Goal: Entertainment & Leisure: Consume media (video, audio)

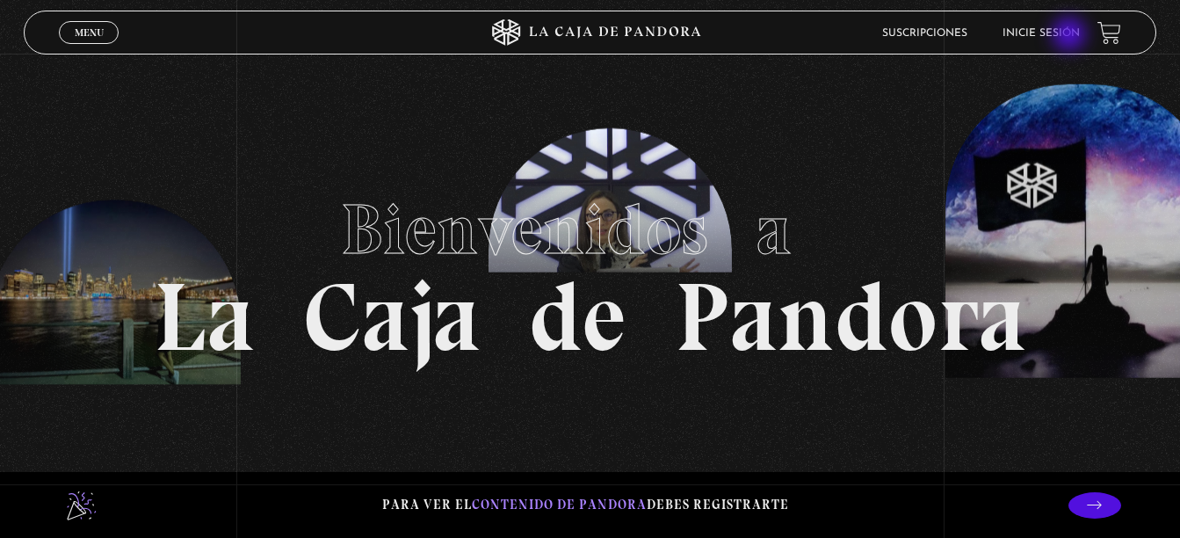
click at [1071, 36] on link "Inicie sesión" at bounding box center [1041, 33] width 77 height 11
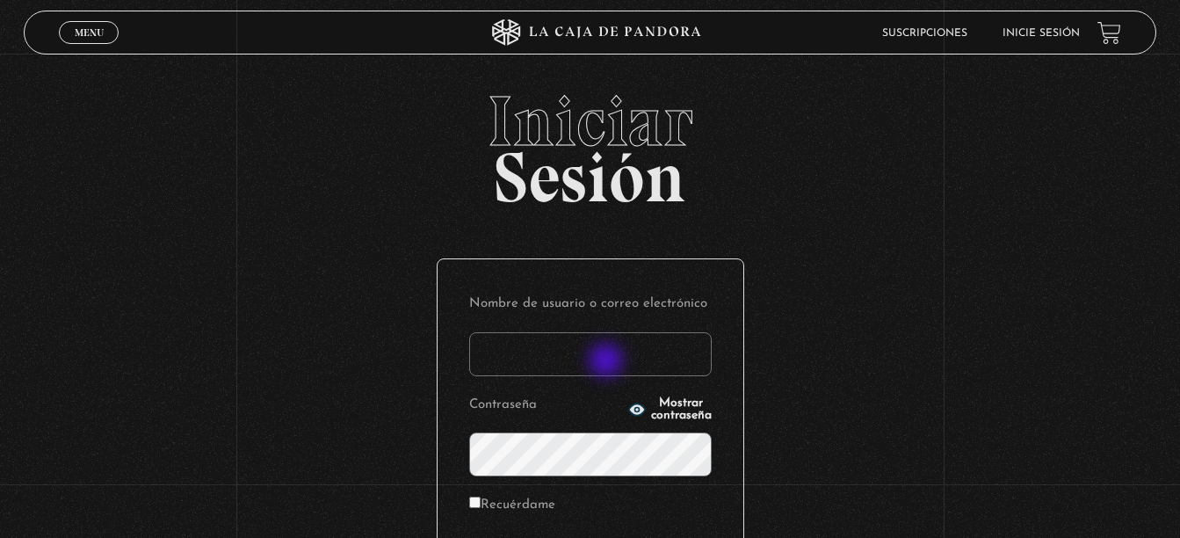
click at [604, 363] on input "Nombre de usuario o correo electrónico" at bounding box center [590, 354] width 243 height 44
type input "belch2@hotmail.com"
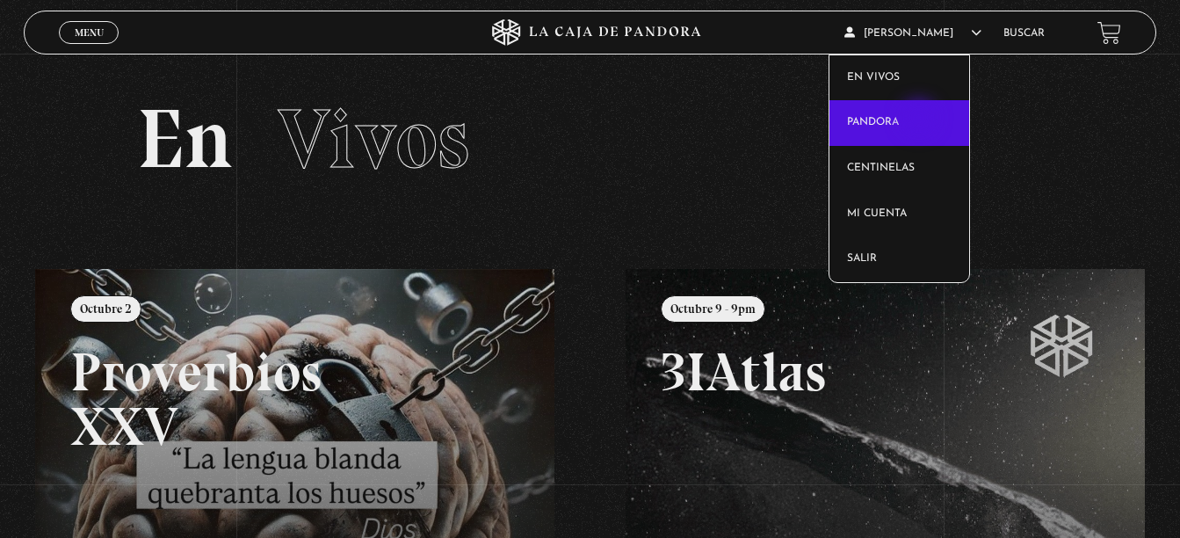
click at [921, 120] on link "Pandora" at bounding box center [899, 123] width 140 height 46
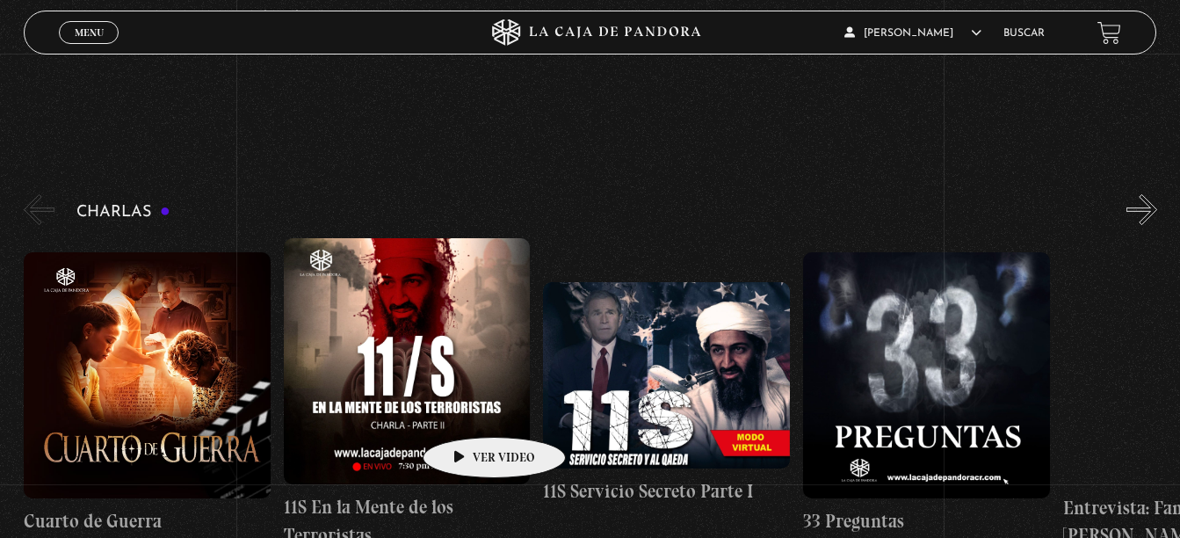
scroll to position [264, 0]
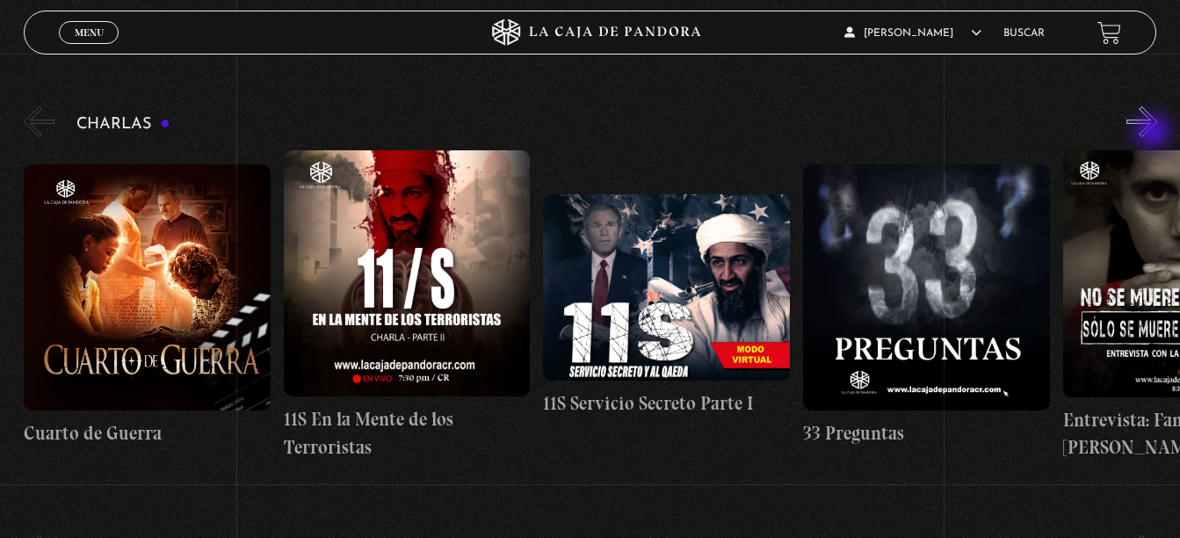
click at [1155, 133] on button "»" at bounding box center [1141, 121] width 31 height 31
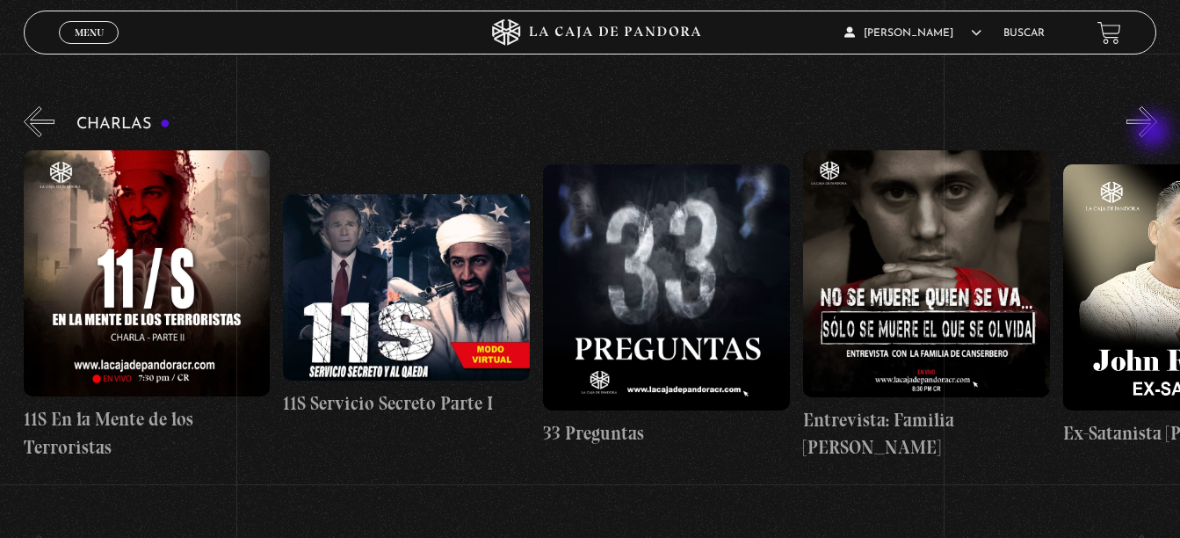
click at [1155, 133] on button "»" at bounding box center [1141, 121] width 31 height 31
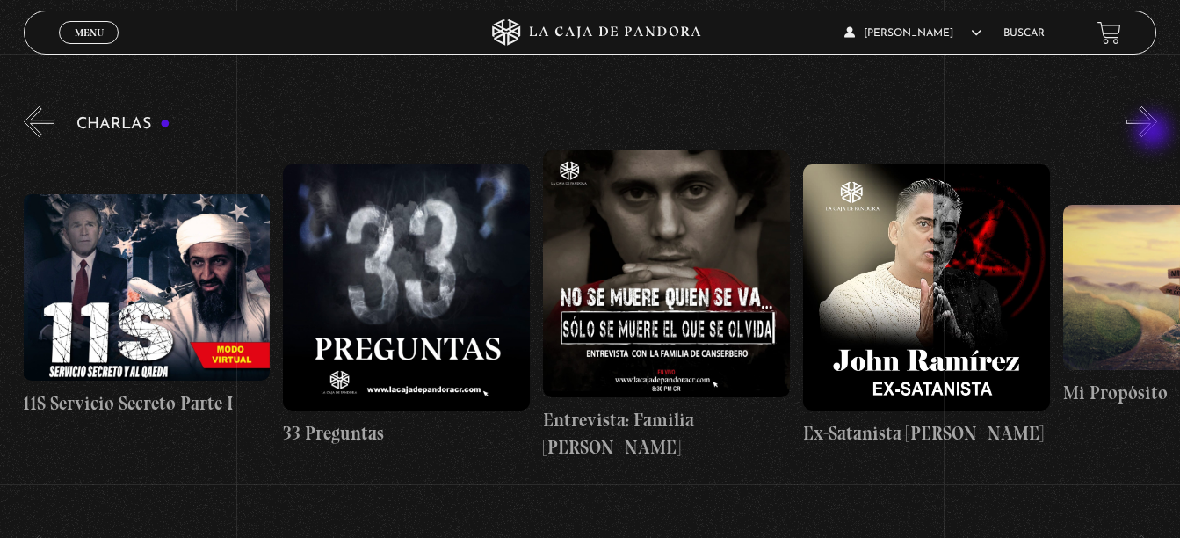
click at [1155, 133] on button "»" at bounding box center [1141, 121] width 31 height 31
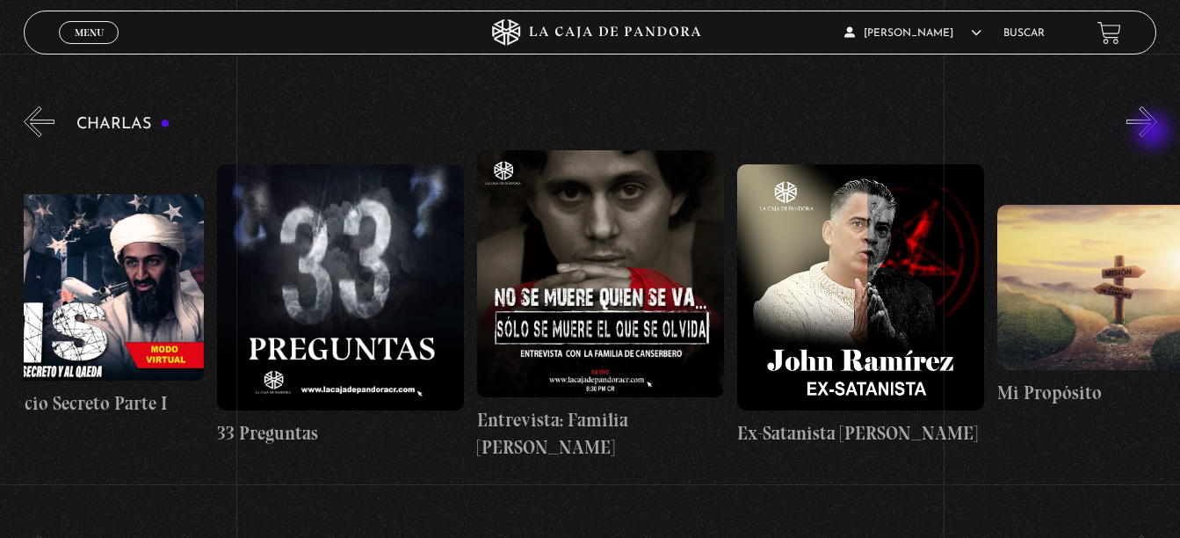
scroll to position [0, 649]
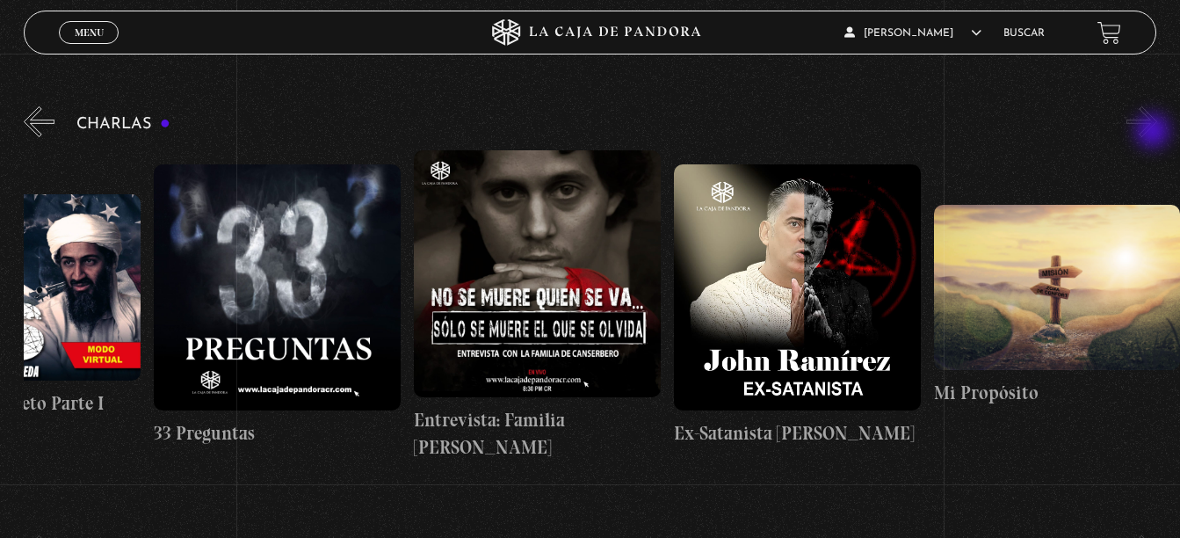
click at [1155, 133] on button "»" at bounding box center [1141, 121] width 31 height 31
click at [54, 127] on button "«" at bounding box center [39, 121] width 31 height 31
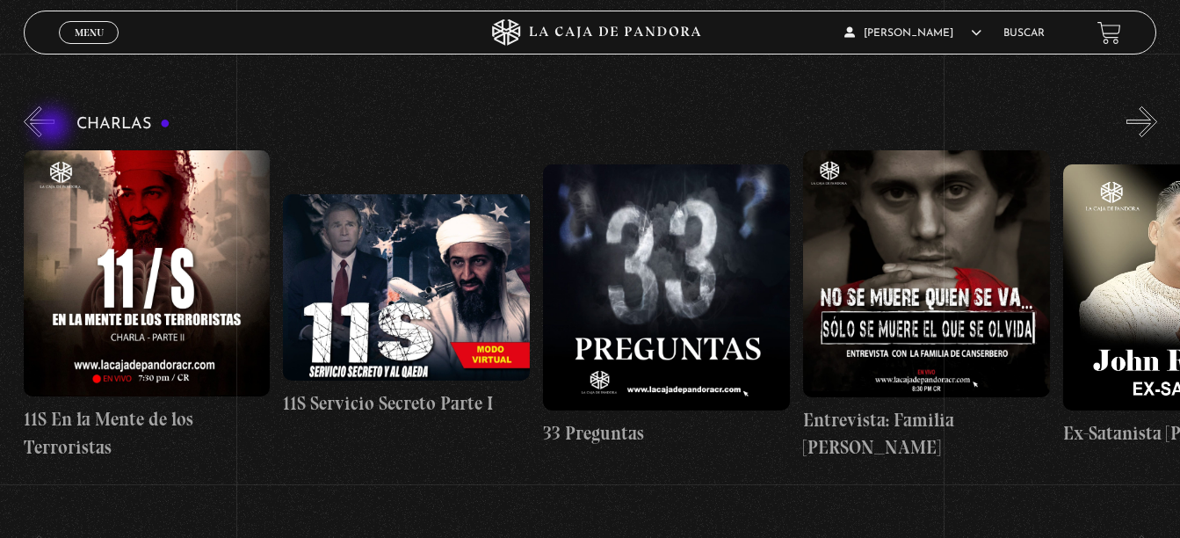
click at [54, 127] on button "«" at bounding box center [39, 121] width 31 height 31
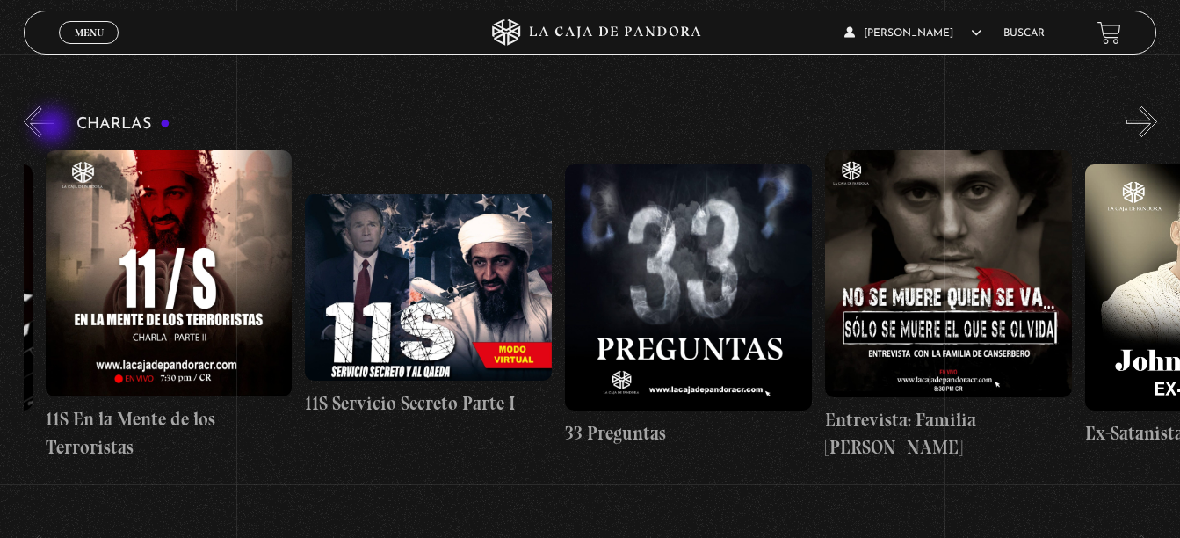
scroll to position [0, 177]
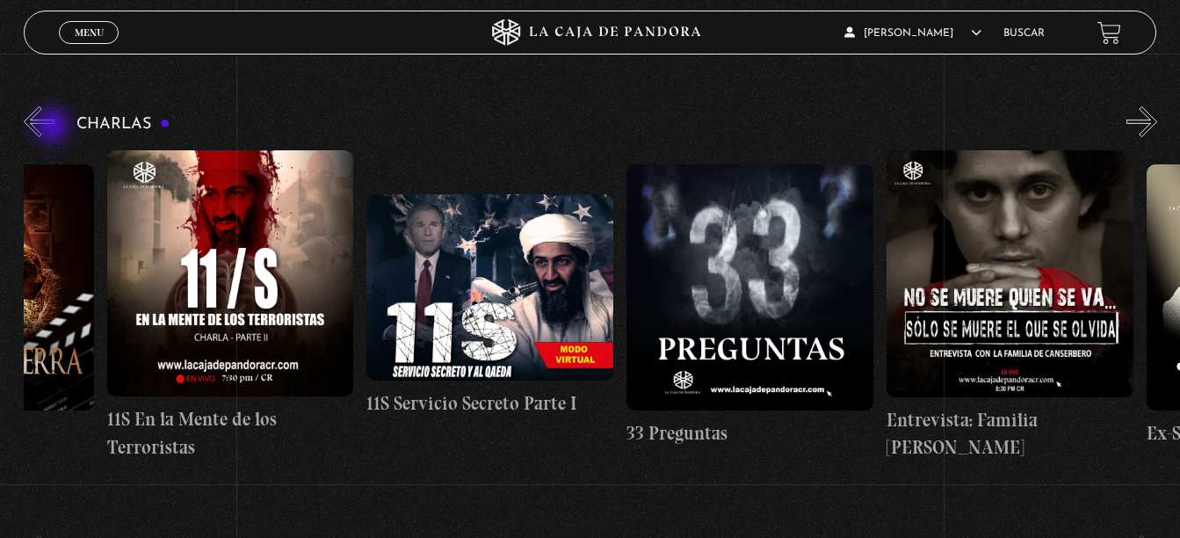
click at [54, 127] on button "«" at bounding box center [39, 121] width 31 height 31
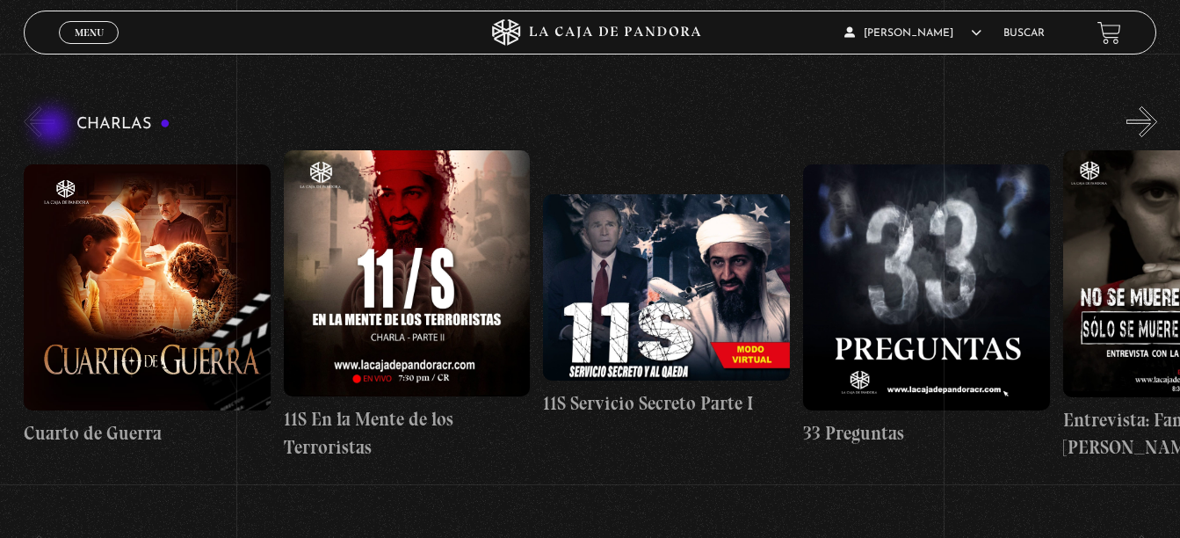
click at [54, 127] on button "«" at bounding box center [39, 121] width 31 height 31
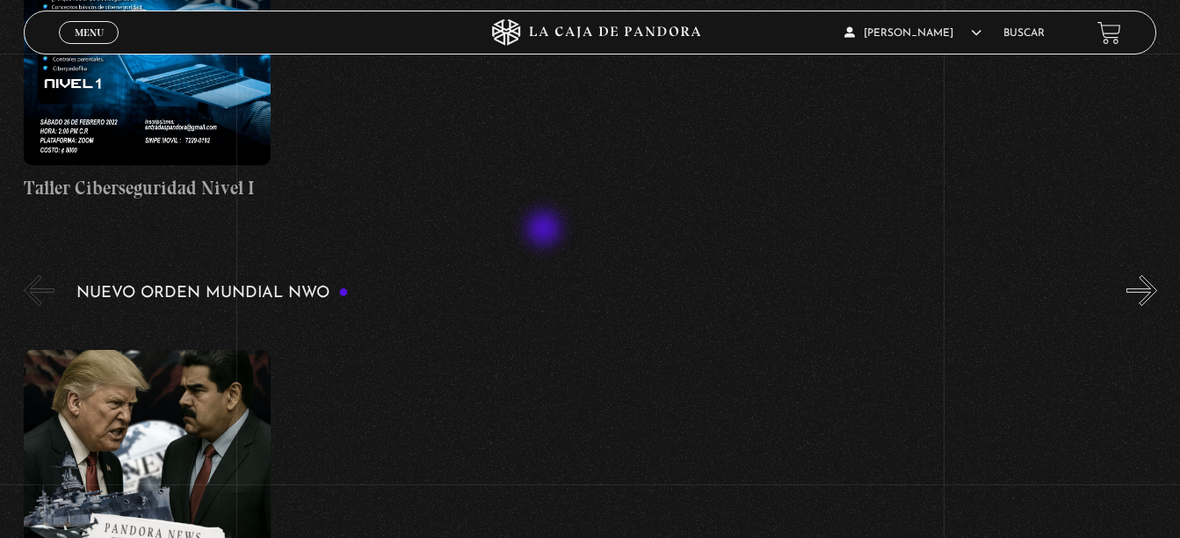
scroll to position [1054, 0]
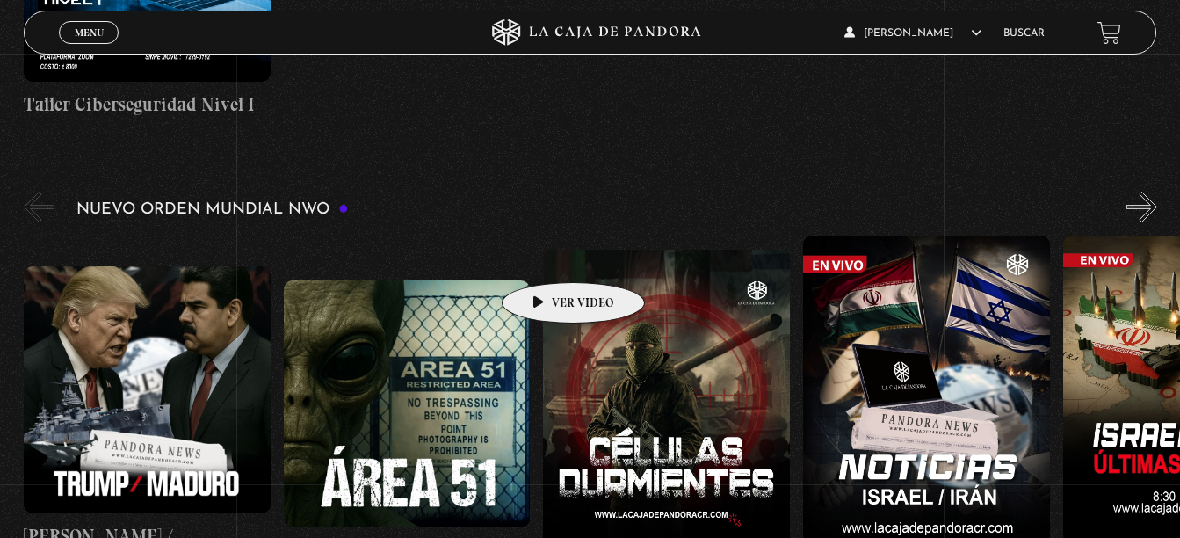
scroll to position [1142, 0]
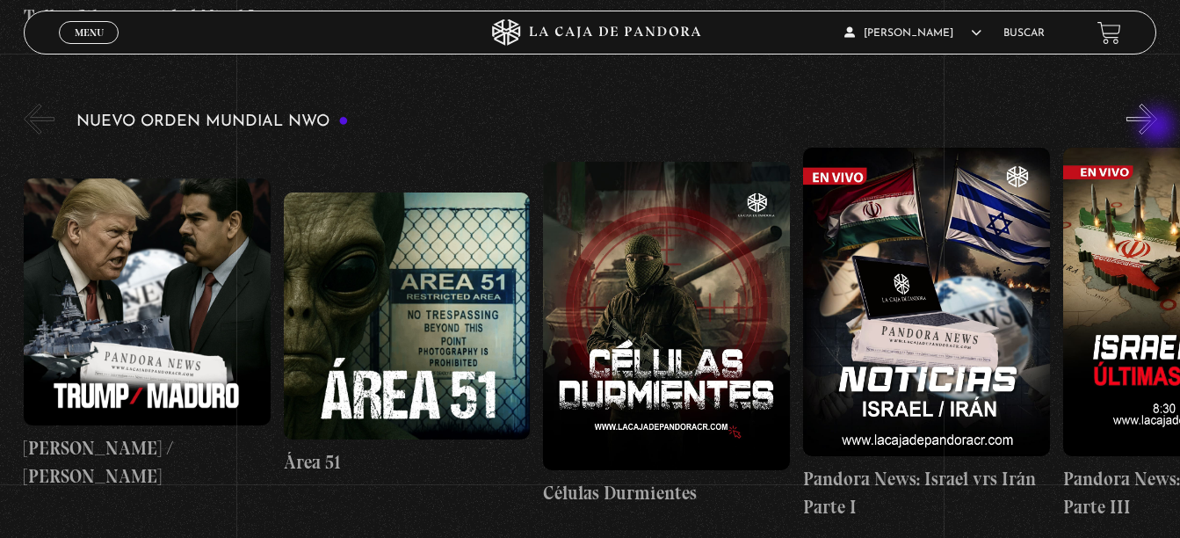
click at [1157, 127] on button "»" at bounding box center [1141, 119] width 31 height 31
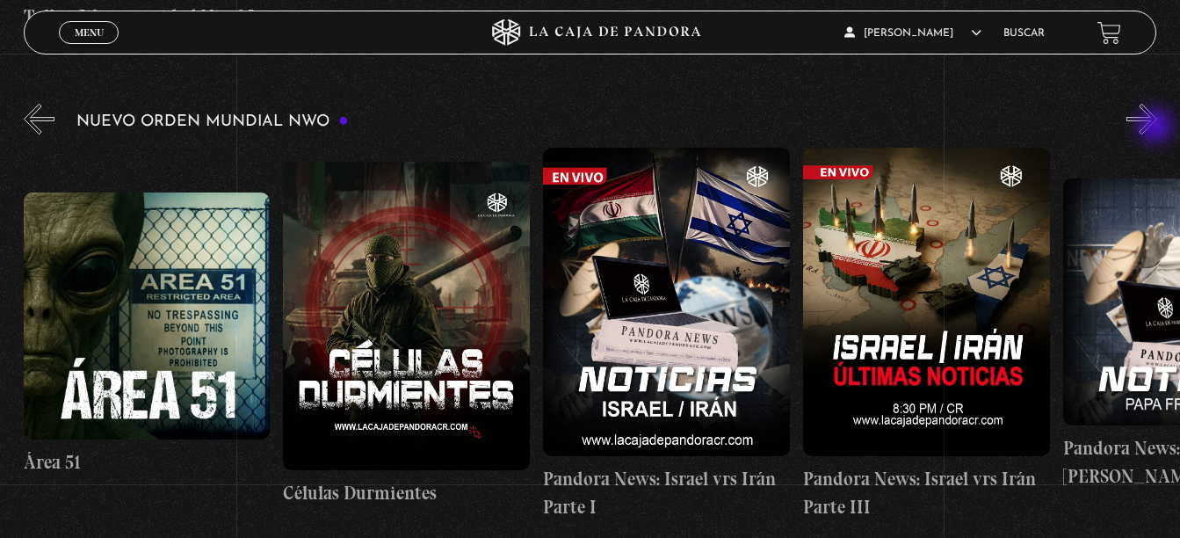
click at [1157, 127] on button "»" at bounding box center [1141, 119] width 31 height 31
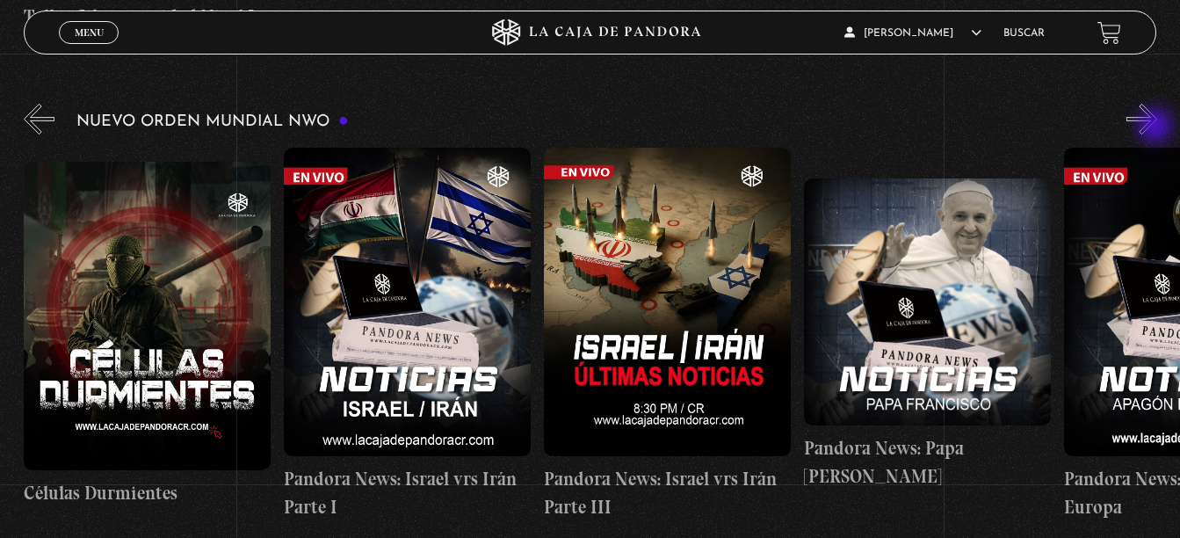
click at [1157, 127] on button "»" at bounding box center [1141, 119] width 31 height 31
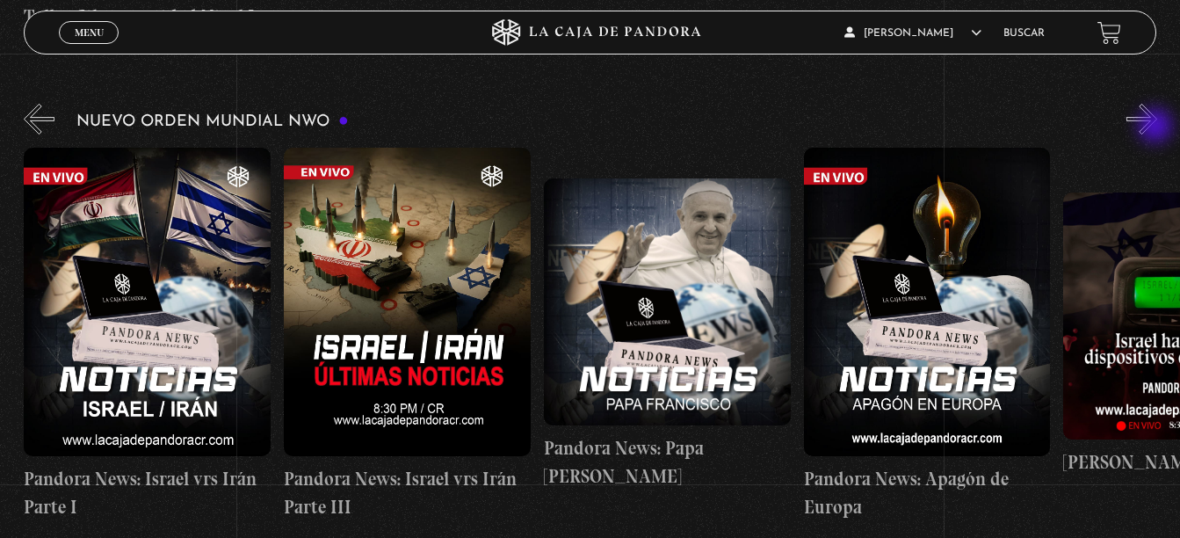
click at [1157, 127] on button "»" at bounding box center [1141, 119] width 31 height 31
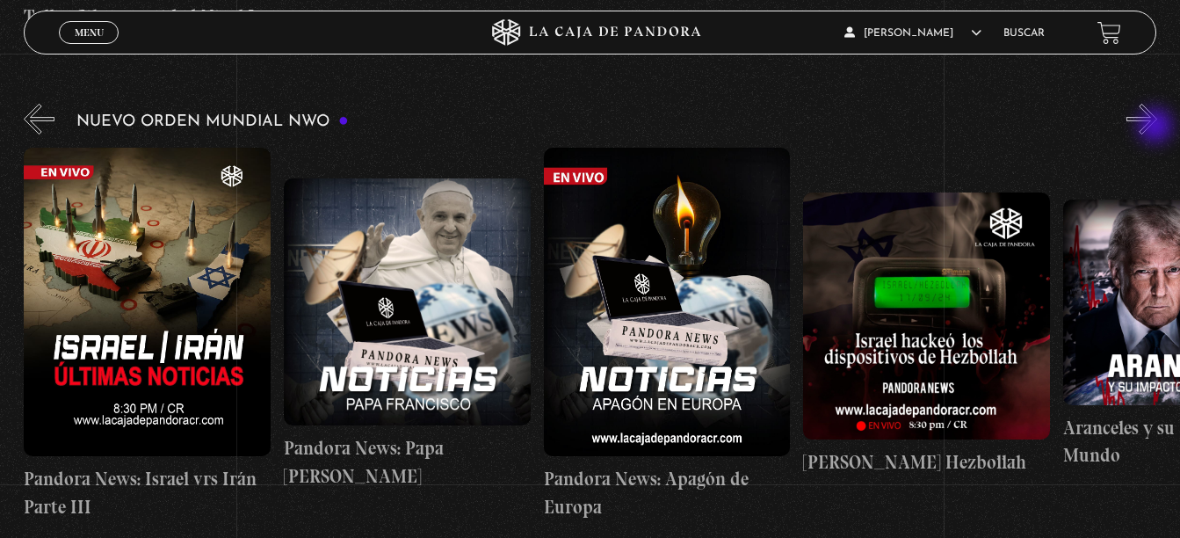
click at [1157, 127] on button "»" at bounding box center [1141, 119] width 31 height 31
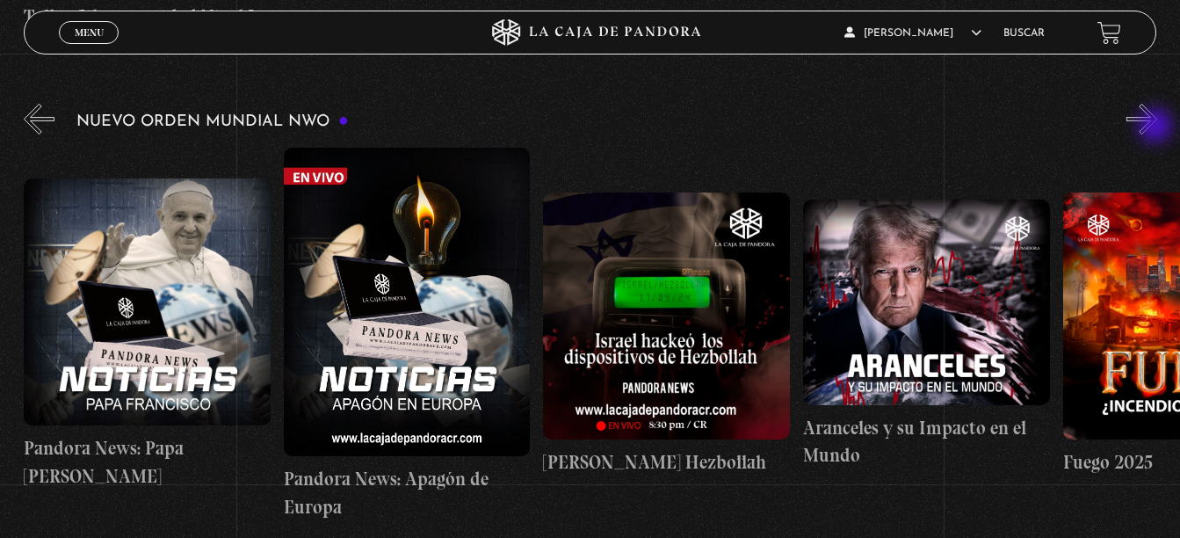
click at [1157, 127] on button "»" at bounding box center [1141, 119] width 31 height 31
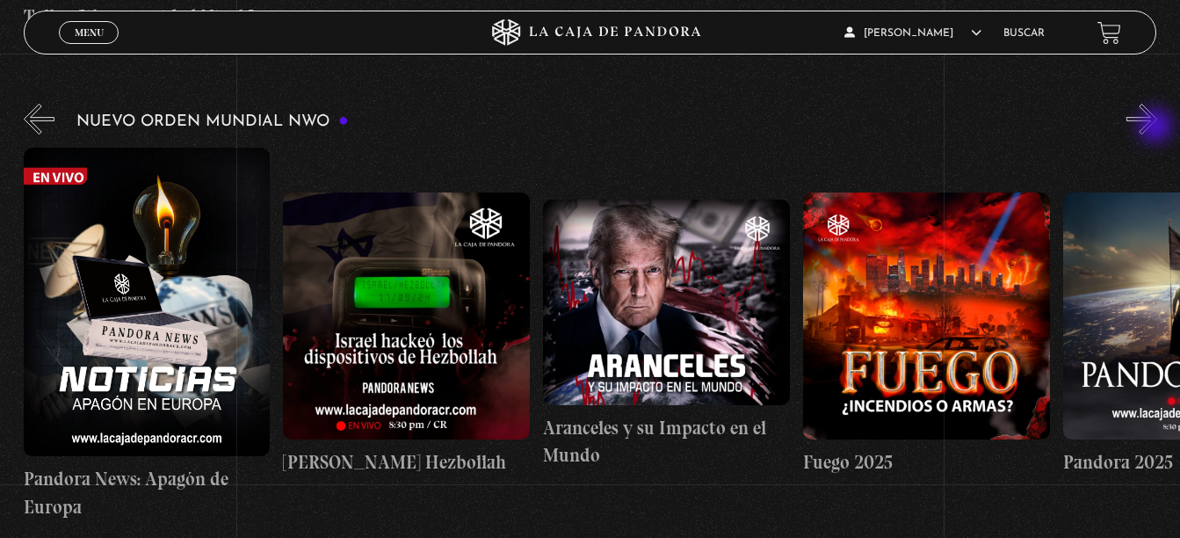
click at [1157, 127] on button "»" at bounding box center [1141, 119] width 31 height 31
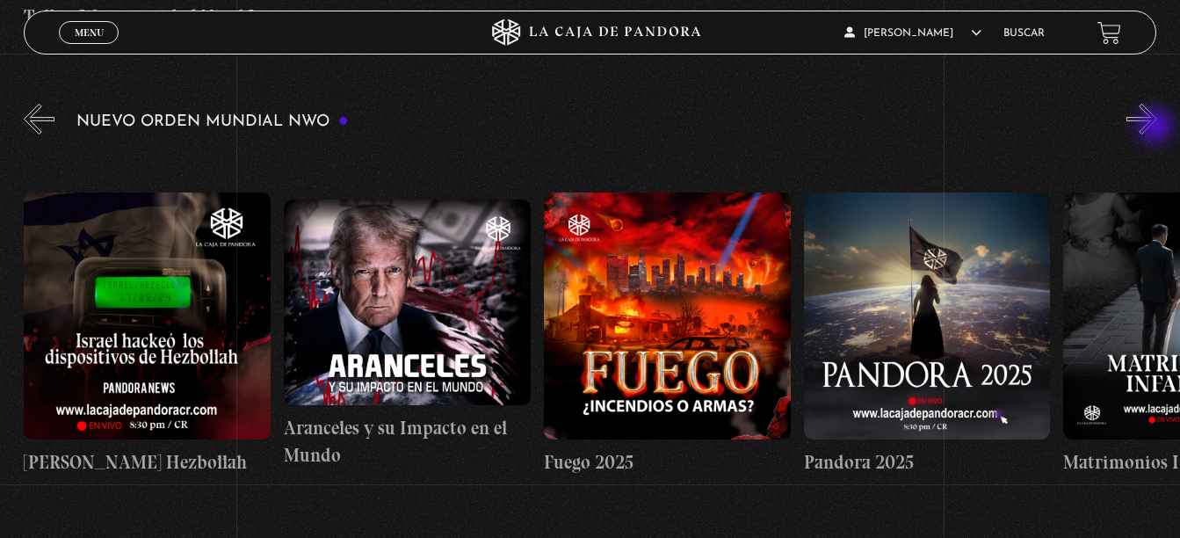
click at [1157, 127] on button "»" at bounding box center [1141, 119] width 31 height 31
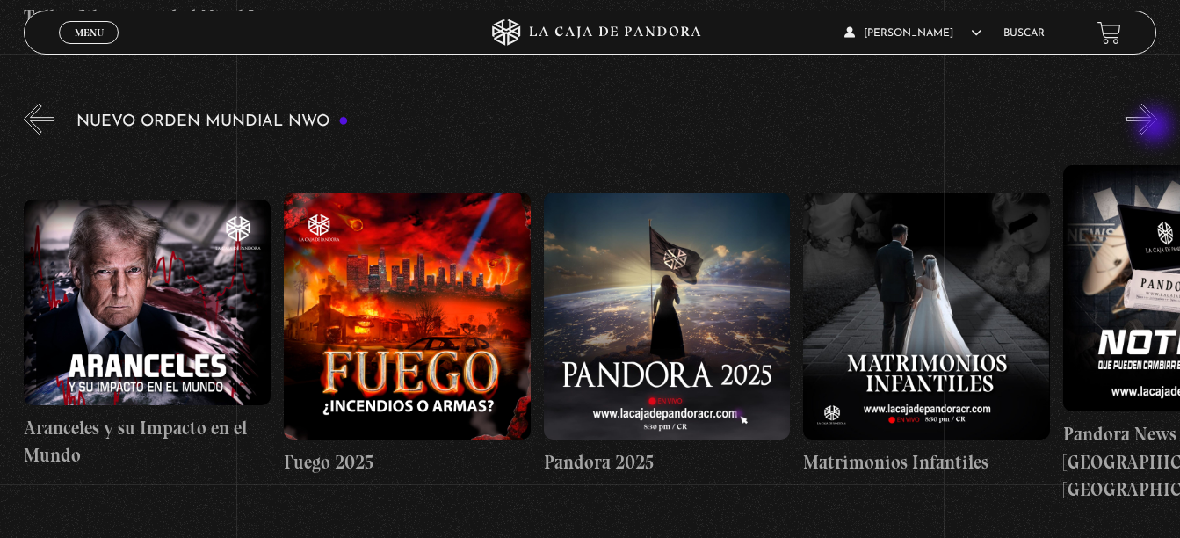
click at [1156, 127] on button "»" at bounding box center [1141, 119] width 31 height 31
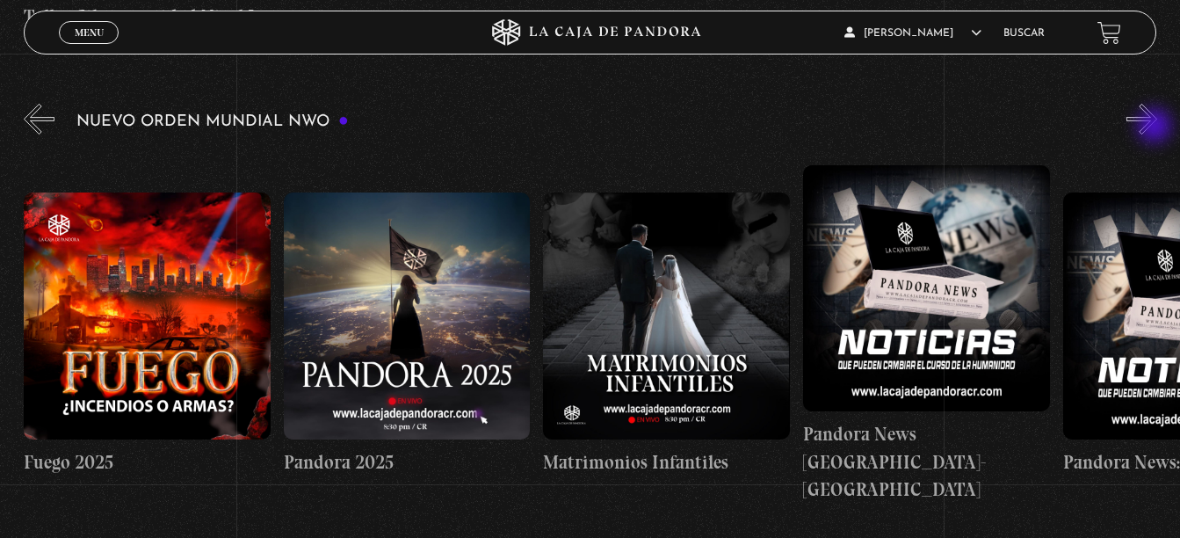
click at [1156, 127] on button "»" at bounding box center [1141, 119] width 31 height 31
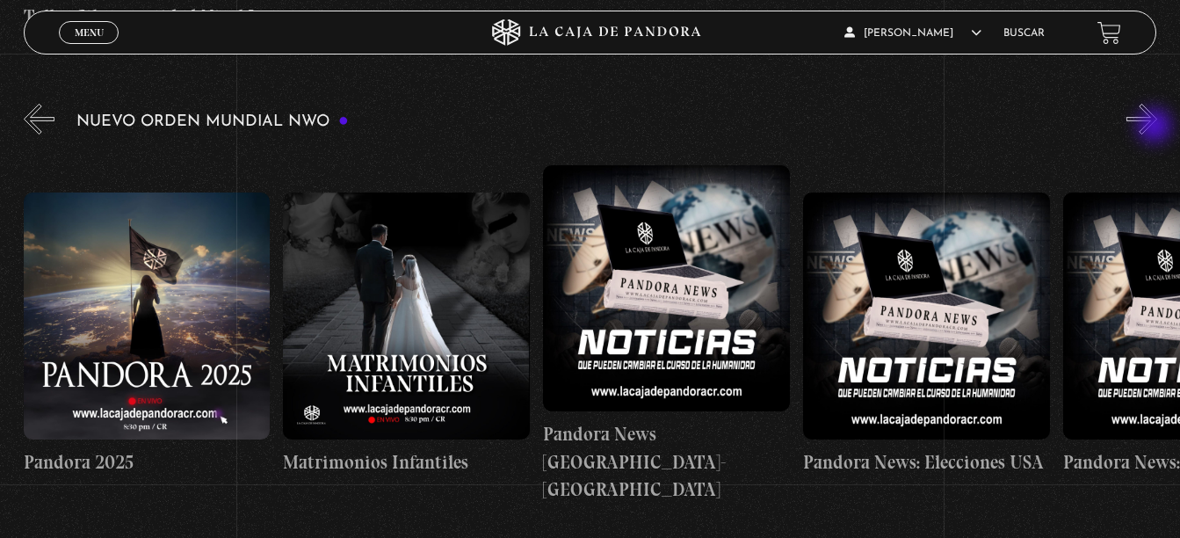
click at [1156, 127] on button "»" at bounding box center [1141, 119] width 31 height 31
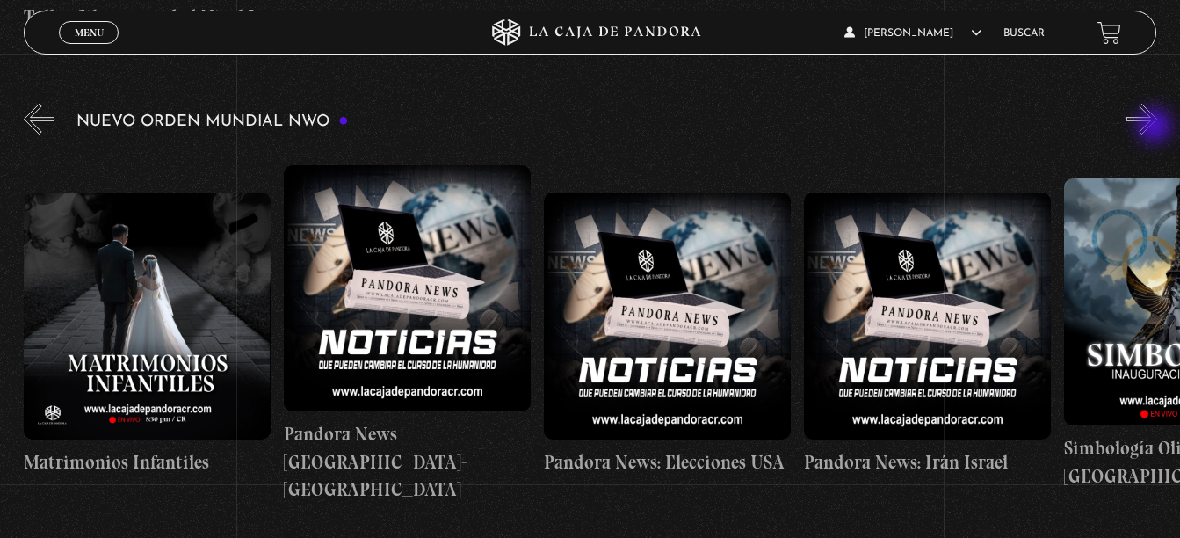
click at [1156, 127] on button "»" at bounding box center [1141, 119] width 31 height 31
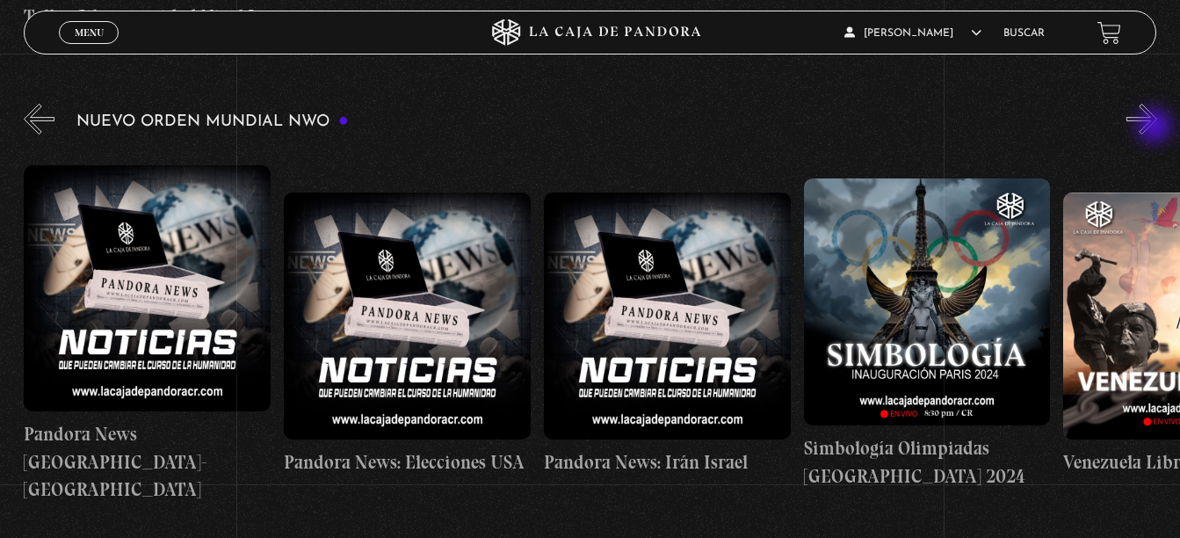
click at [1156, 127] on button "»" at bounding box center [1141, 119] width 31 height 31
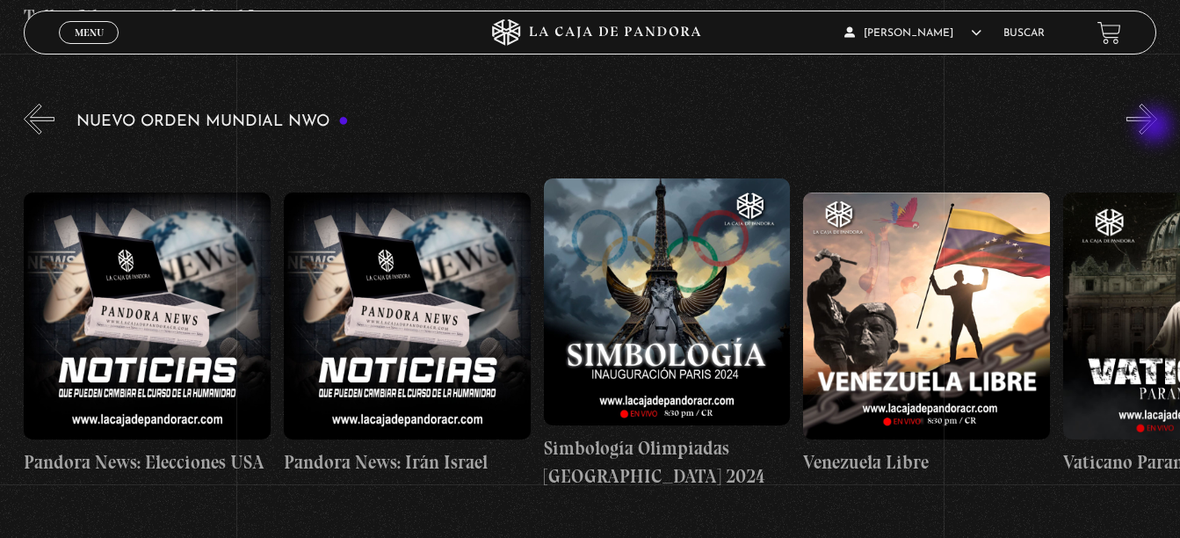
click at [1156, 127] on button "»" at bounding box center [1141, 119] width 31 height 31
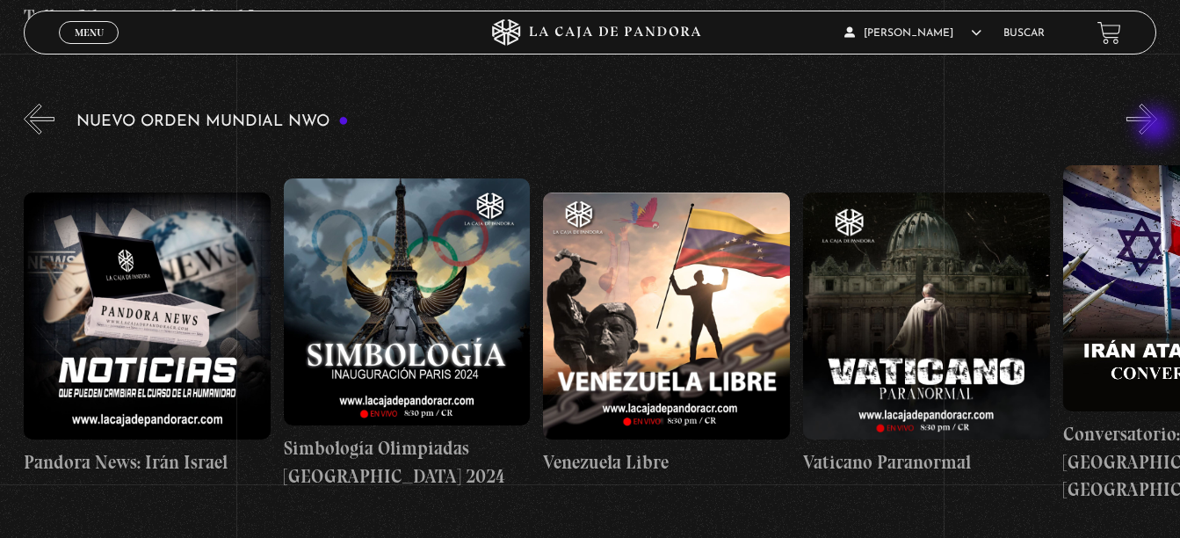
click at [1156, 127] on button "»" at bounding box center [1141, 119] width 31 height 31
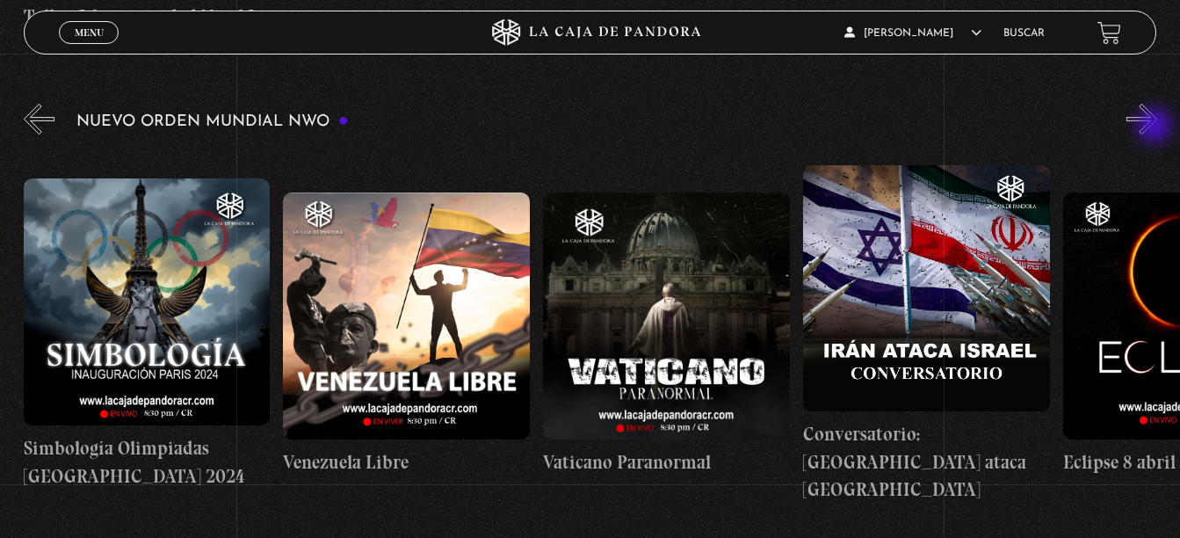
click at [1156, 127] on button "»" at bounding box center [1141, 119] width 31 height 31
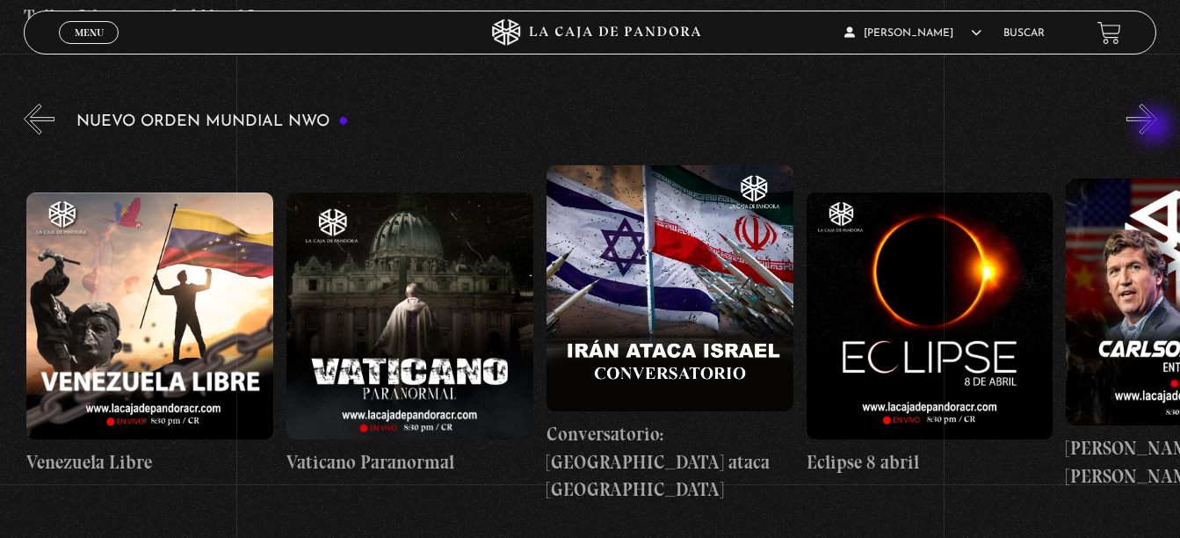
scroll to position [0, 4158]
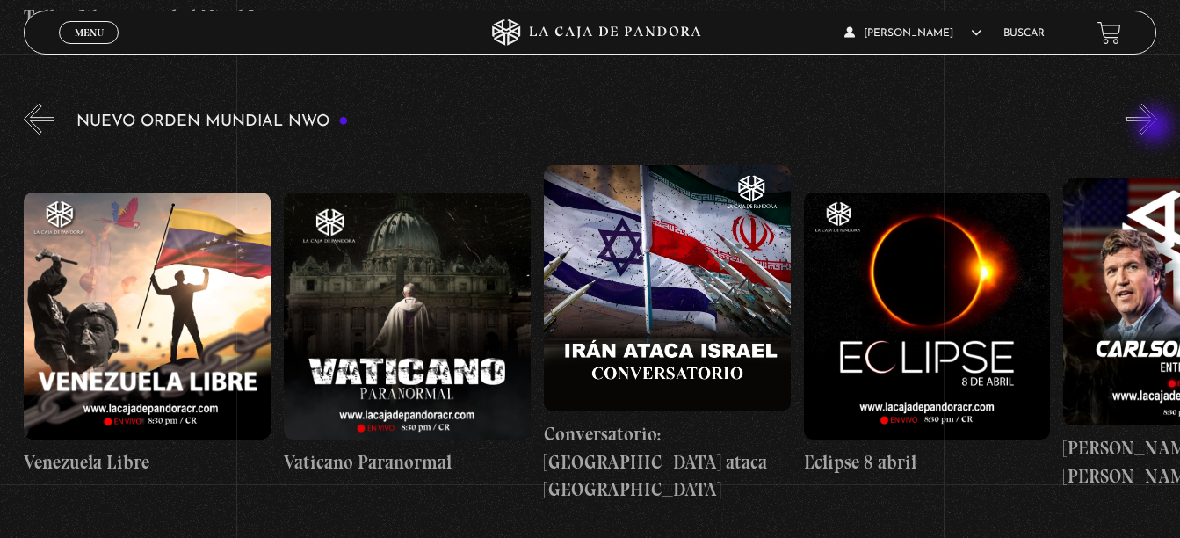
click at [1156, 127] on button "»" at bounding box center [1141, 119] width 31 height 31
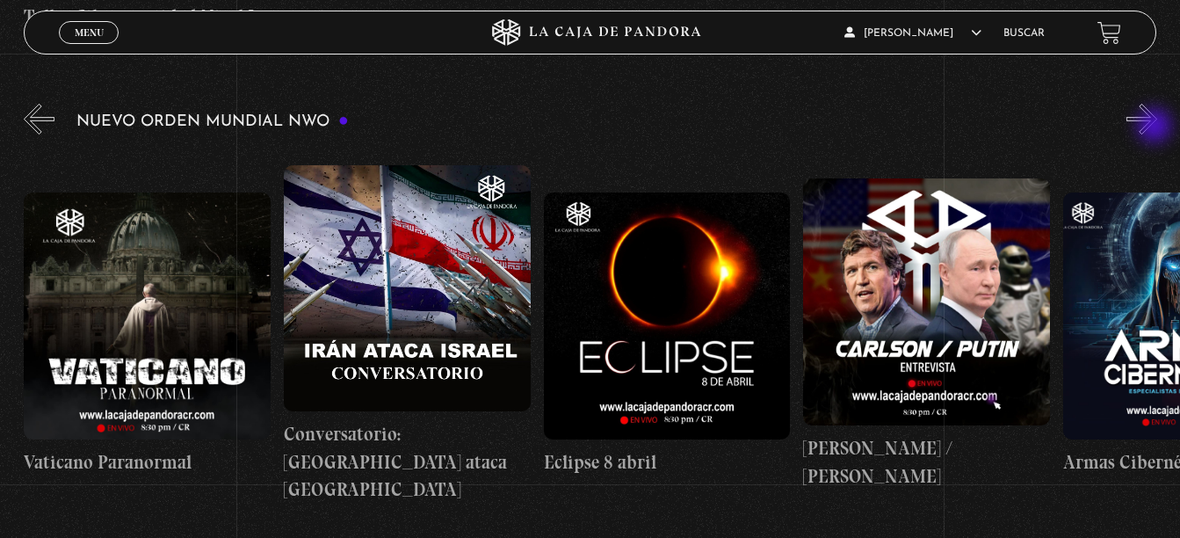
click at [1156, 127] on button "»" at bounding box center [1141, 119] width 31 height 31
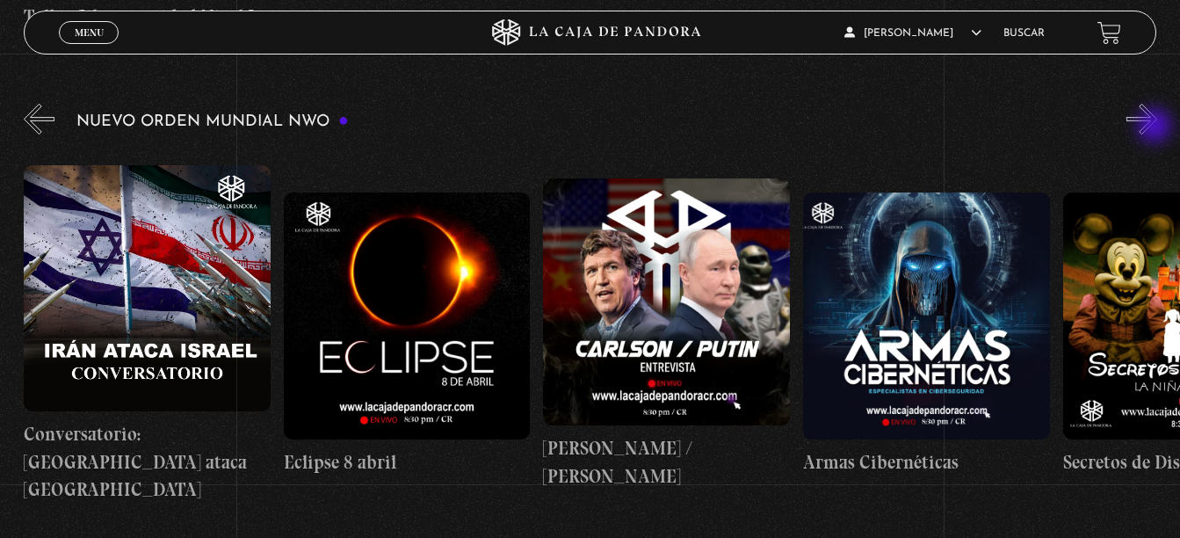
click at [1156, 127] on button "»" at bounding box center [1141, 119] width 31 height 31
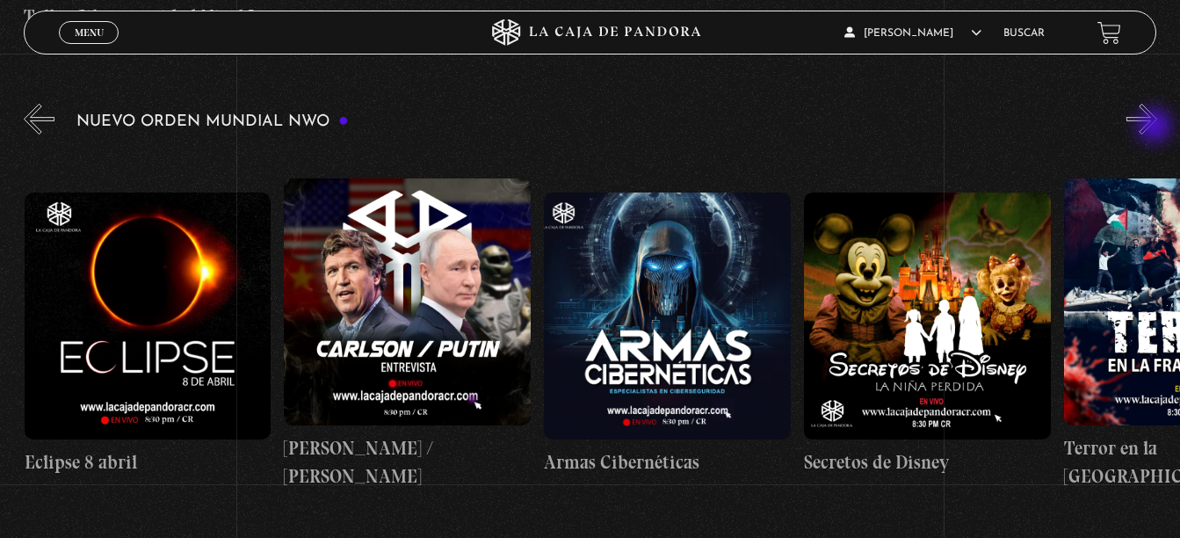
click at [1156, 127] on button "»" at bounding box center [1141, 119] width 31 height 31
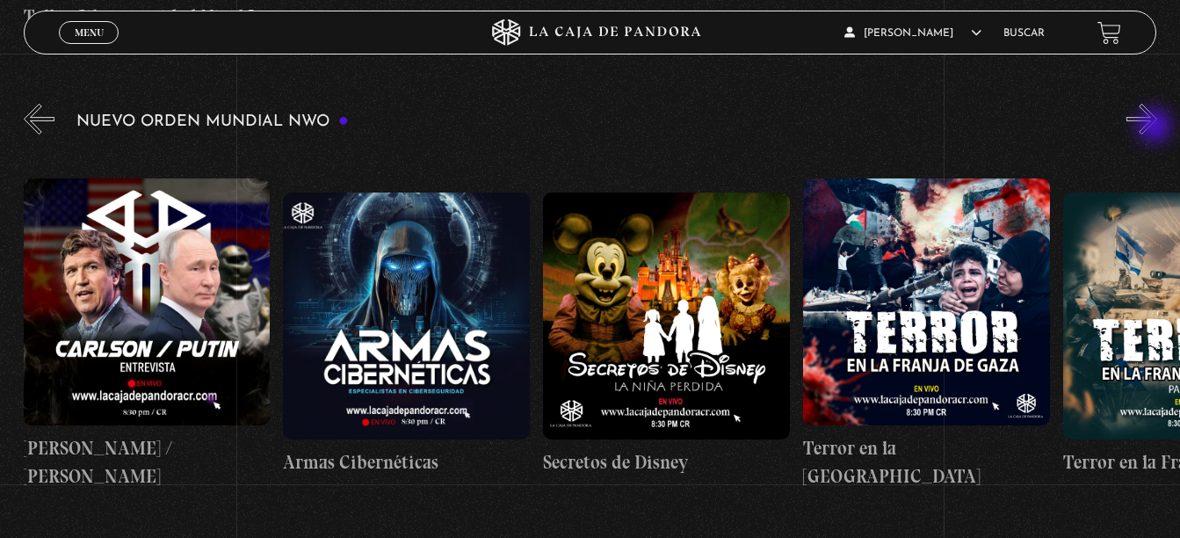
click at [1156, 127] on button "»" at bounding box center [1141, 119] width 31 height 31
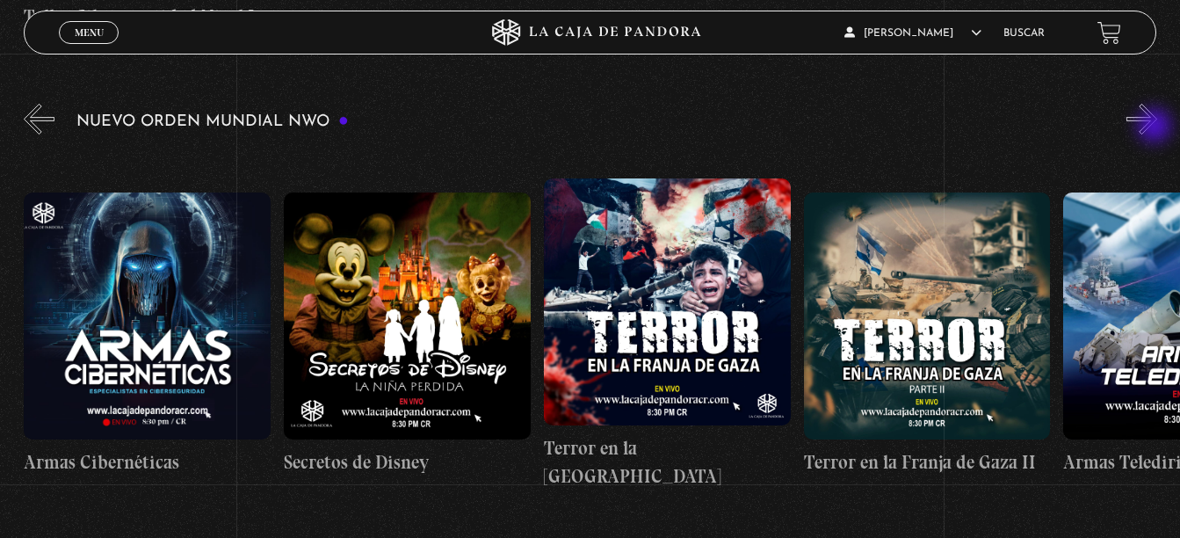
click at [1156, 127] on button "»" at bounding box center [1141, 119] width 31 height 31
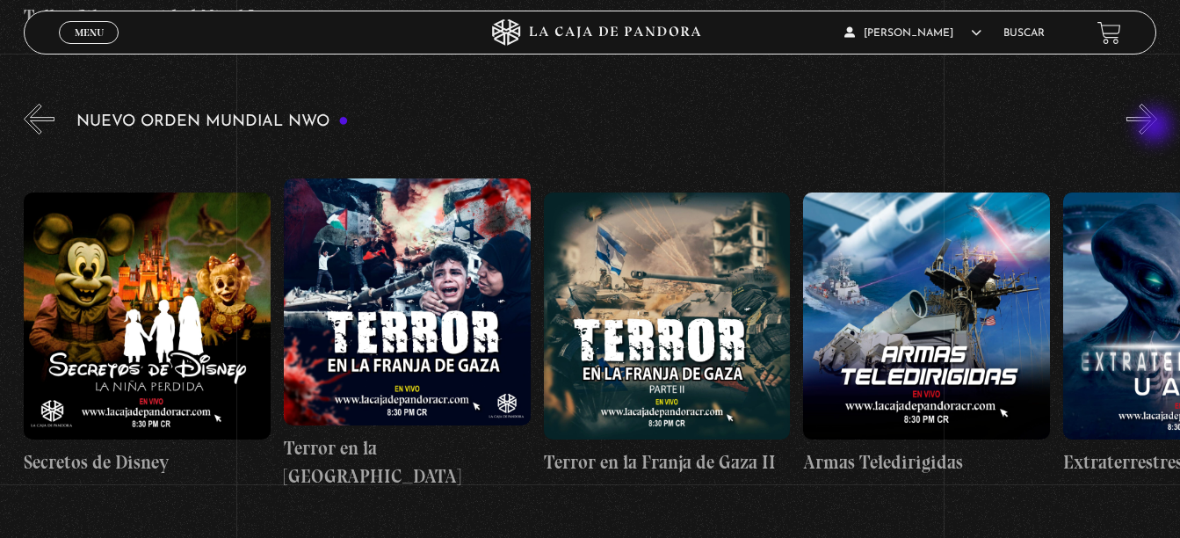
click at [1156, 127] on button "»" at bounding box center [1141, 119] width 31 height 31
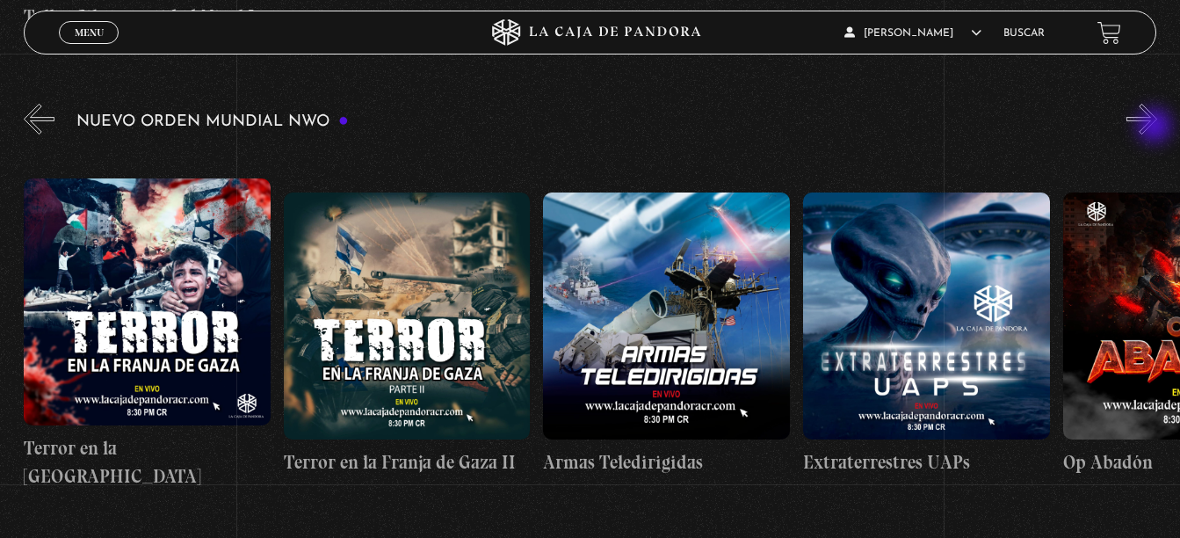
click at [1156, 127] on button "»" at bounding box center [1141, 119] width 31 height 31
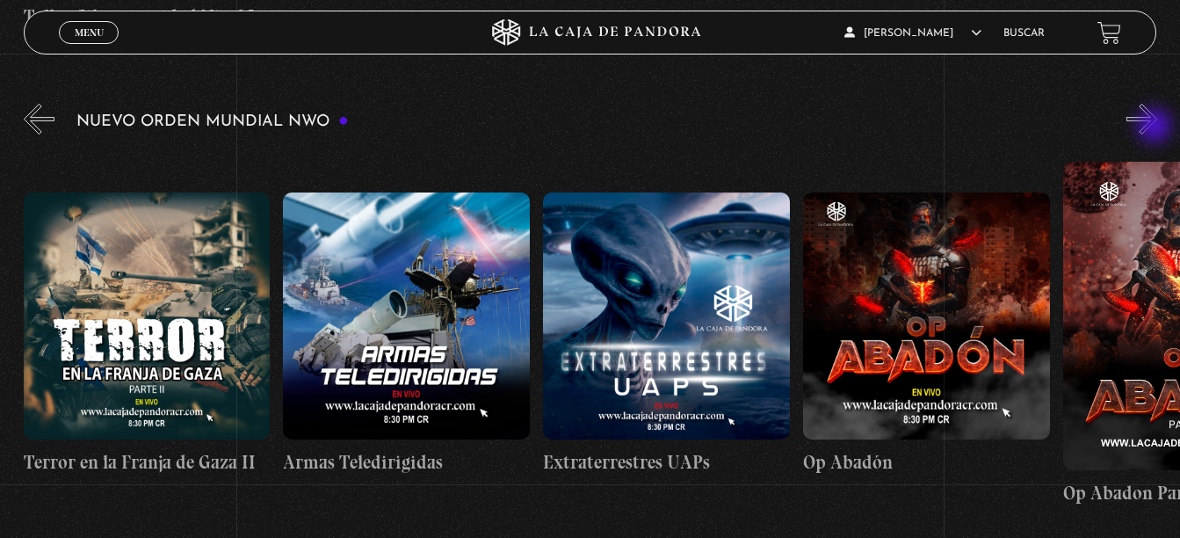
click at [1156, 127] on button "»" at bounding box center [1141, 119] width 31 height 31
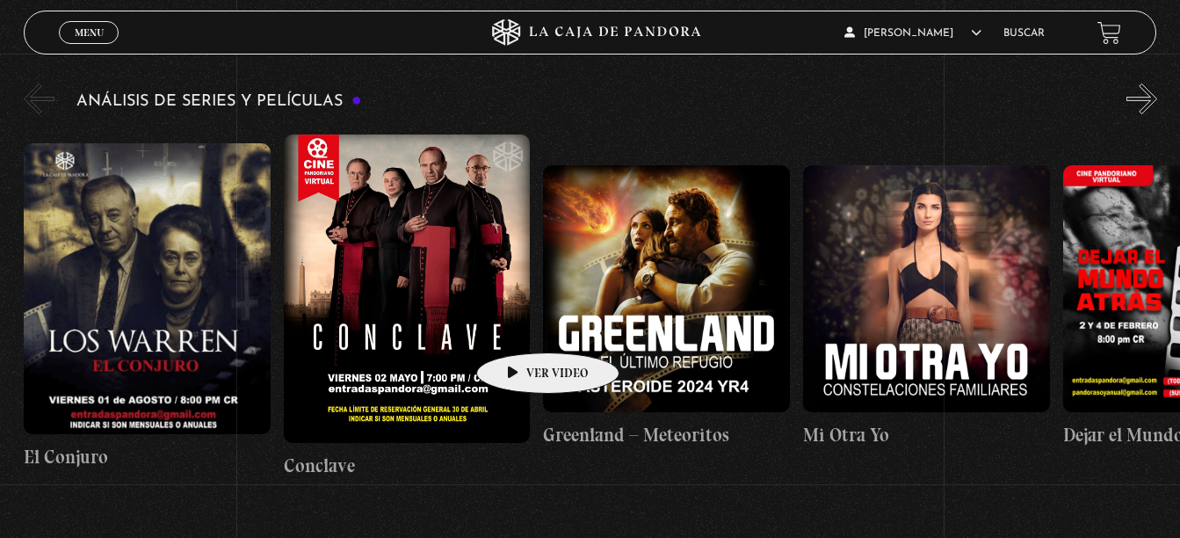
scroll to position [3075, 0]
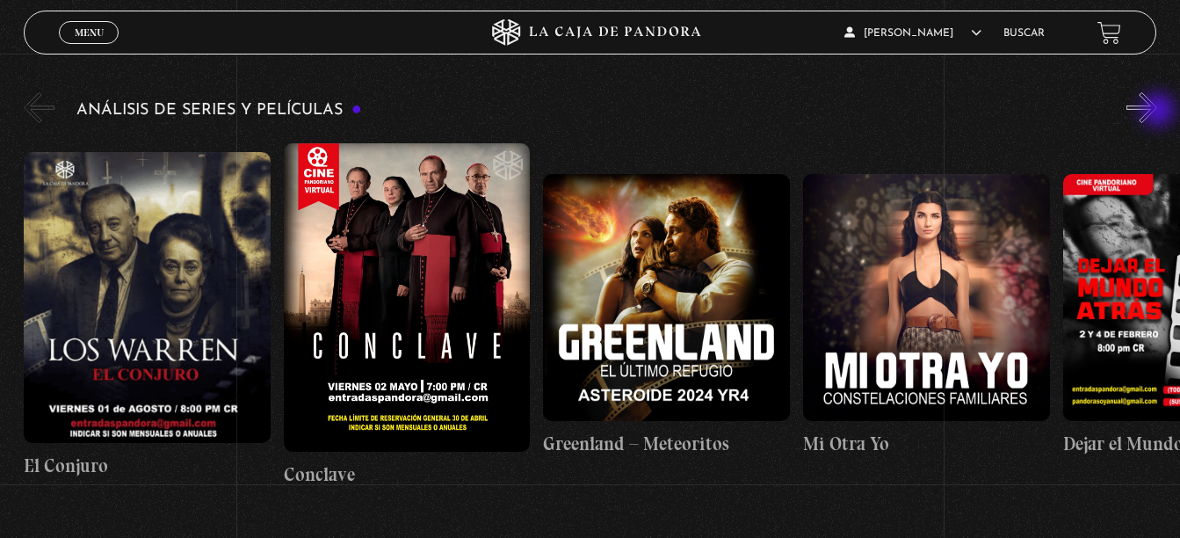
click at [1157, 112] on button "»" at bounding box center [1141, 107] width 31 height 31
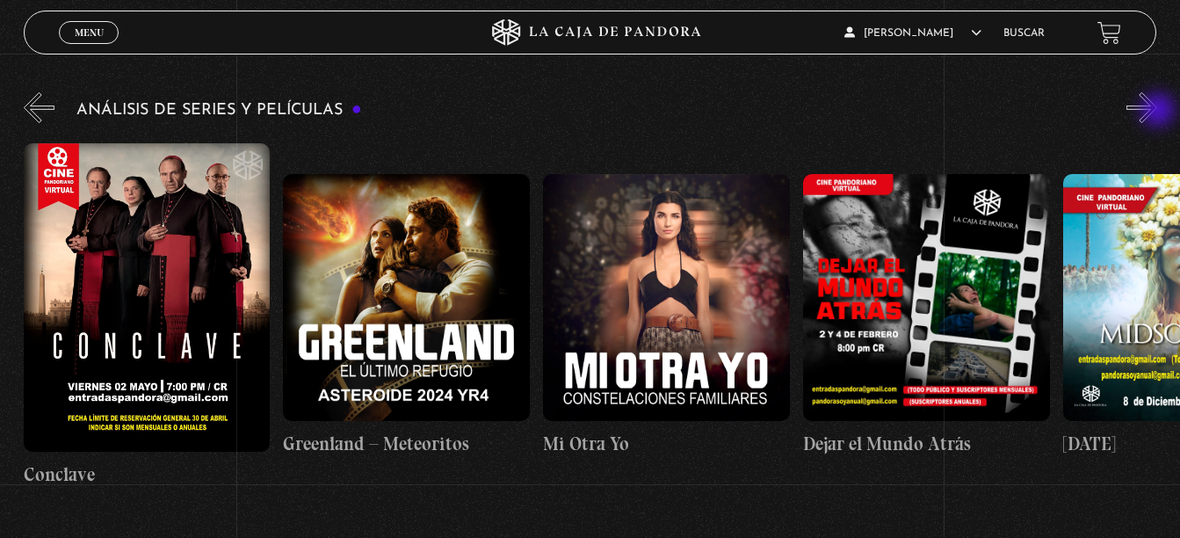
click at [1157, 112] on button "»" at bounding box center [1141, 107] width 31 height 31
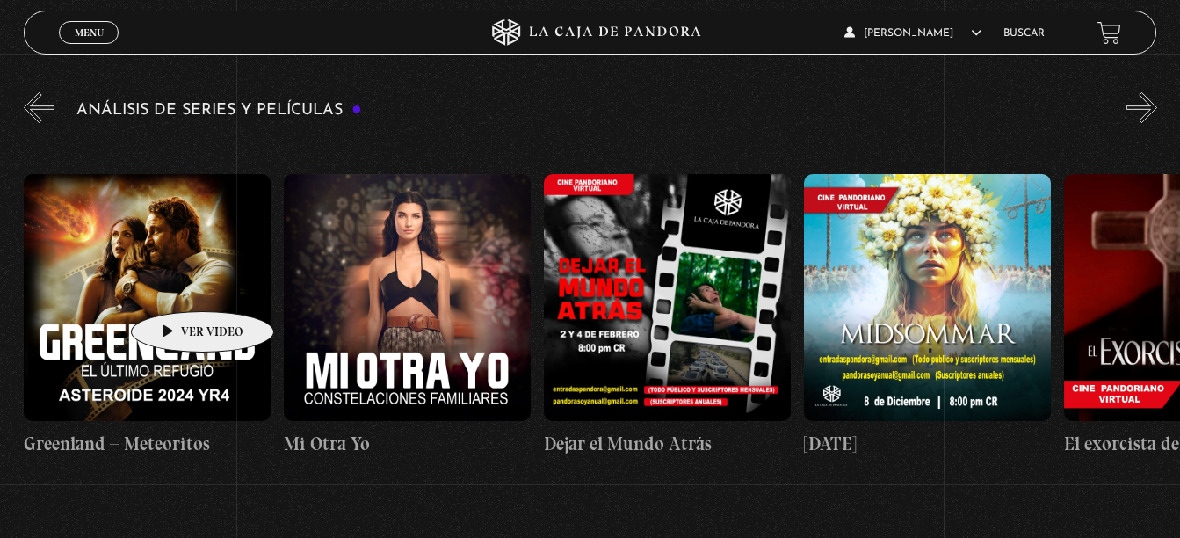
scroll to position [0, 520]
click at [175, 285] on figure at bounding box center [146, 297] width 247 height 247
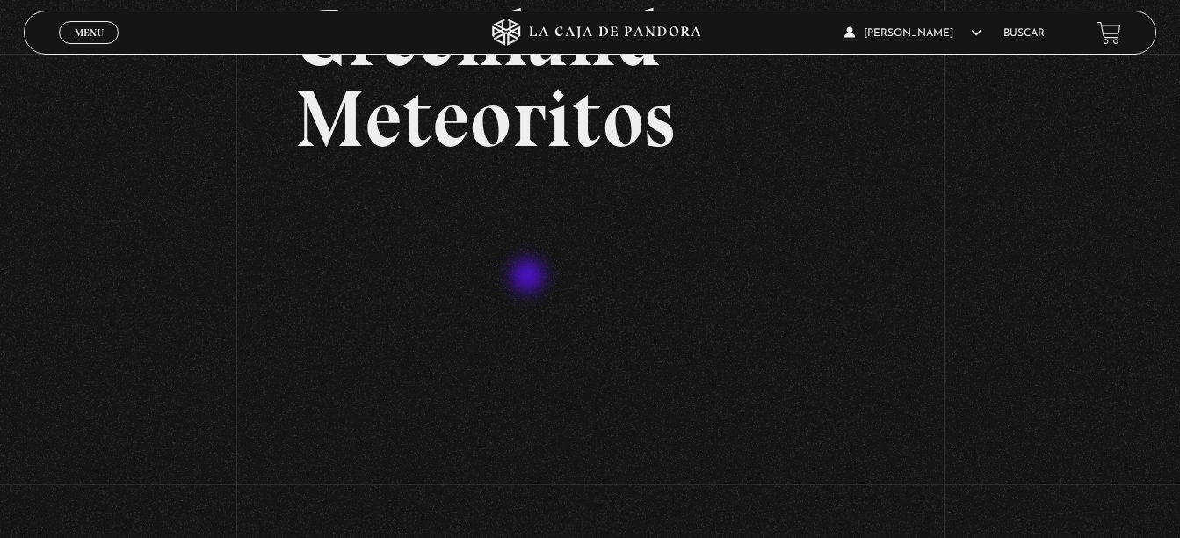
scroll to position [176, 0]
